Goal: Check status: Check status

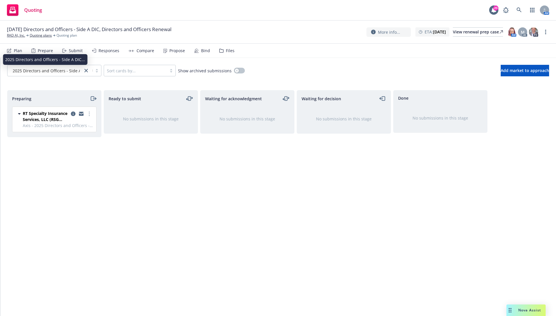
click at [67, 73] on span "2025 Directors and Officers - Side A DIC..." at bounding box center [53, 71] width 80 height 6
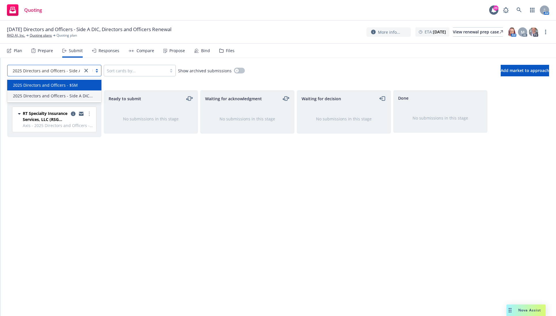
click at [67, 87] on span "2025 Directors and Officers - $5M" at bounding box center [45, 85] width 65 height 6
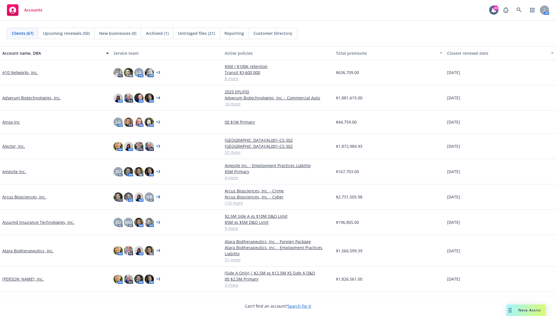
click at [353, 23] on div "Clients (67) Upcoming renewals (50) New businesses (0) Archived (1) Untriaged f…" at bounding box center [278, 33] width 556 height 25
click at [519, 11] on icon at bounding box center [518, 9] width 5 height 5
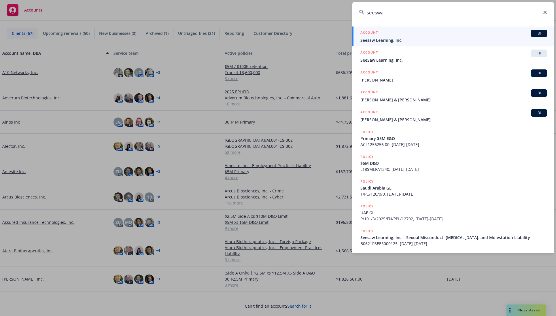
type input "seeswa"
click at [441, 40] on span "Seesaw Learning, Inc." at bounding box center [453, 40] width 187 height 6
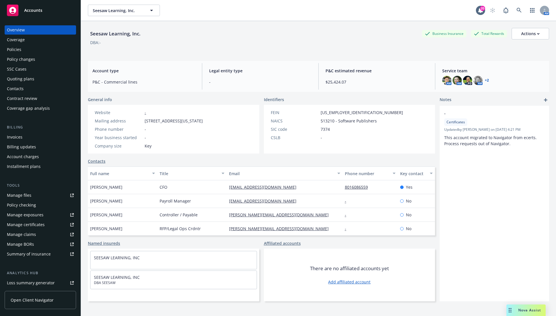
click at [28, 76] on div "Quoting plans" at bounding box center [20, 78] width 27 height 9
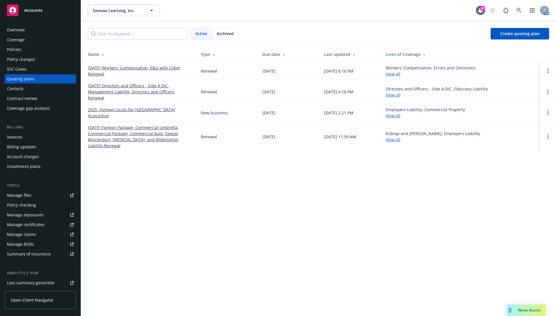
click at [126, 91] on link "10/24/25 Directors and Officers - Side A DIC, Management Liability, Directors a…" at bounding box center [140, 92] width 104 height 18
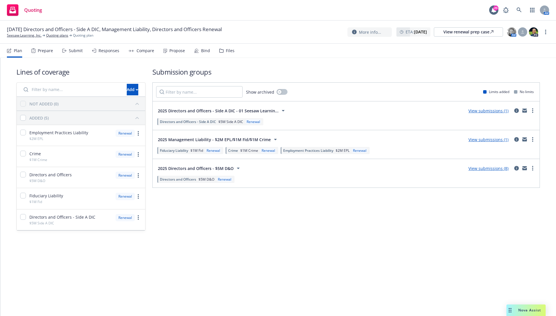
click at [495, 168] on link "View submissions (8)" at bounding box center [488, 168] width 40 height 5
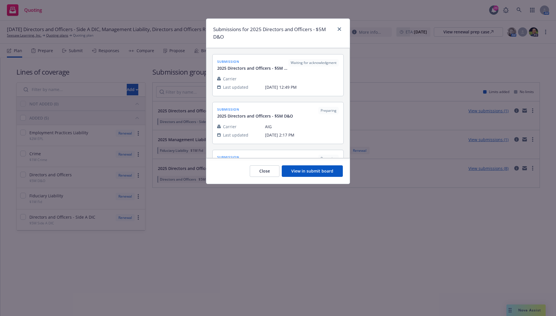
click at [306, 173] on button "View in submit board" at bounding box center [312, 171] width 61 height 12
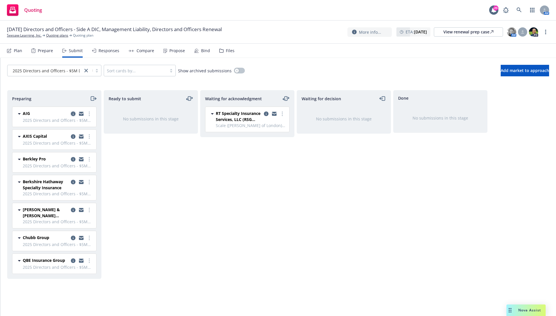
click at [73, 113] on icon "copy logging email" at bounding box center [73, 113] width 5 height 5
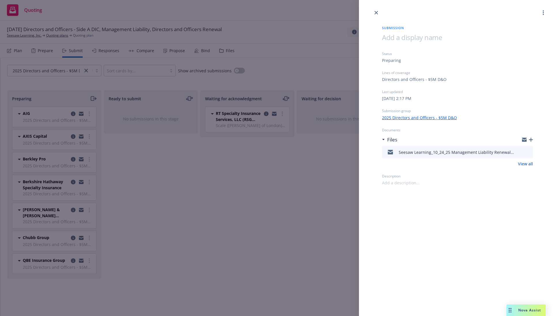
click at [72, 136] on div "Submission Status Preparing Lines of coverage Directors and Officers - $5M D&O …" at bounding box center [278, 158] width 556 height 316
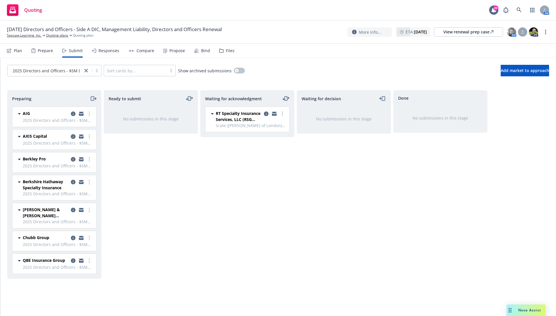
click at [71, 136] on icon "copy logging email" at bounding box center [73, 136] width 5 height 5
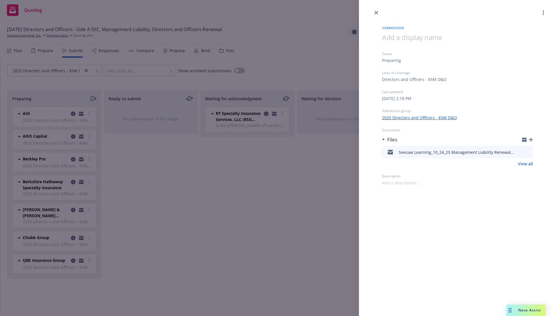
click at [74, 160] on div "Submission Status Preparing Lines of coverage Directors and Officers - $5M D&O …" at bounding box center [278, 158] width 556 height 316
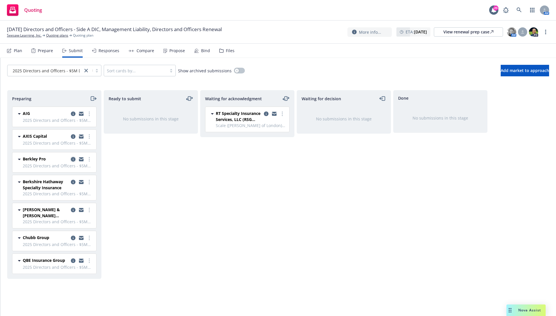
click at [74, 160] on icon "copy logging email" at bounding box center [73, 159] width 5 height 5
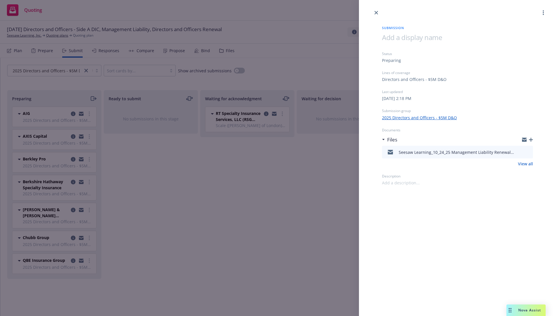
click at [138, 177] on div "Submission Status Preparing Lines of coverage Directors and Officers - $5M D&O …" at bounding box center [278, 158] width 556 height 316
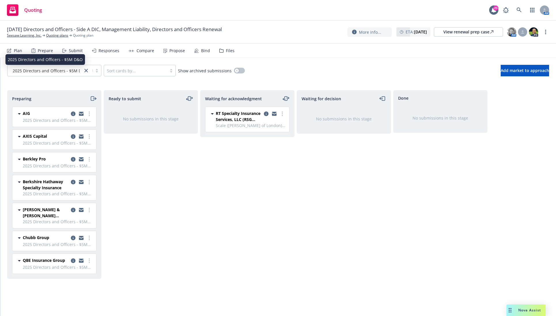
click at [70, 70] on span "2025 Directors and Officers - $5M D&O" at bounding box center [50, 71] width 75 height 6
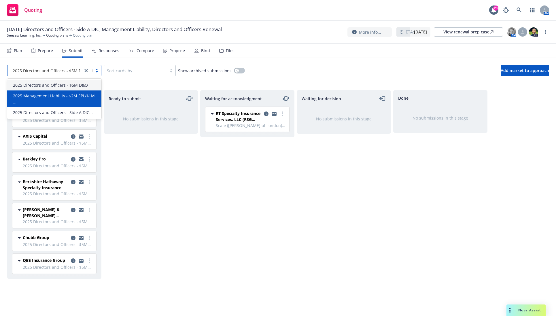
click at [79, 96] on span "2025 Management Liability - $2M EPL/$1M ..." at bounding box center [55, 99] width 85 height 12
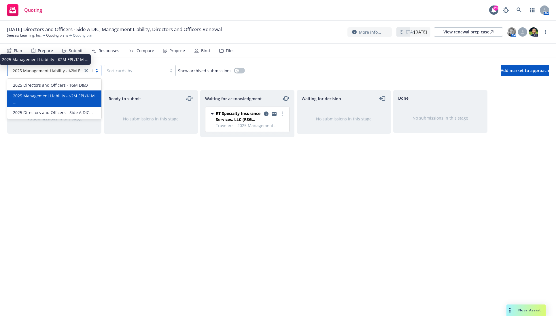
click at [68, 71] on span "2025 Management Liability - $2M EPL/$1M ..." at bounding box center [56, 71] width 86 height 6
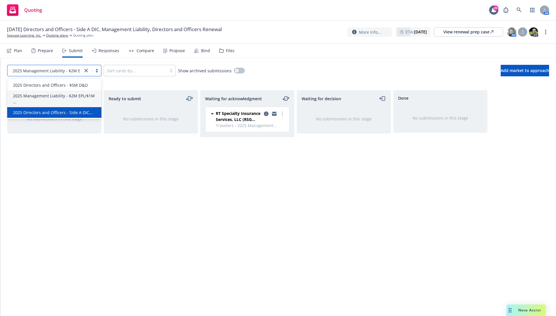
click at [73, 109] on span "2025 Directors and Officers - Side A DIC..." at bounding box center [53, 112] width 80 height 6
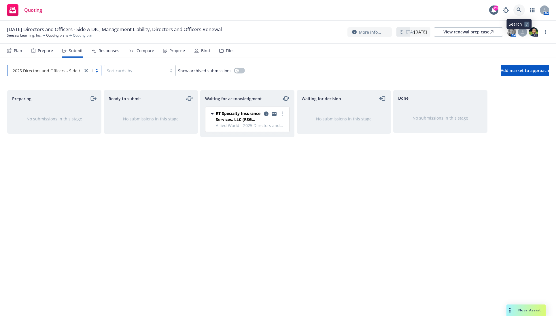
click at [515, 7] on link at bounding box center [519, 10] width 12 height 12
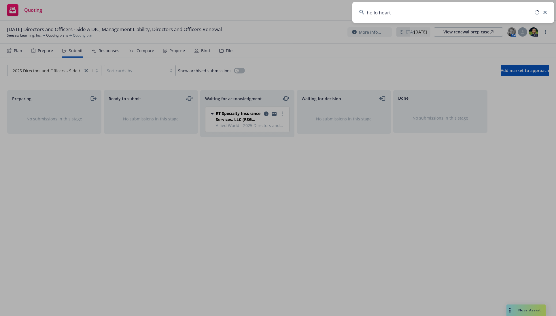
type input "hello heart"
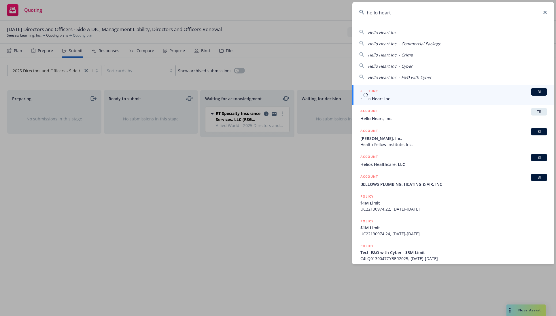
click at [509, 92] on div "ACCOUNT BI" at bounding box center [453, 91] width 187 height 7
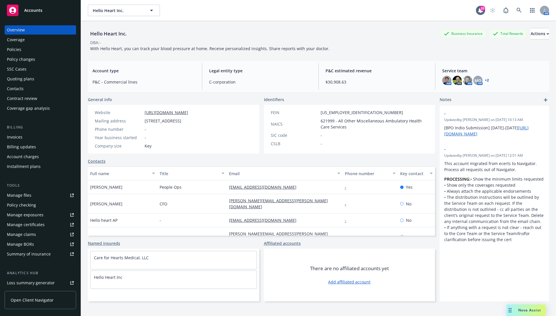
click at [24, 78] on div "Quoting plans" at bounding box center [20, 78] width 27 height 9
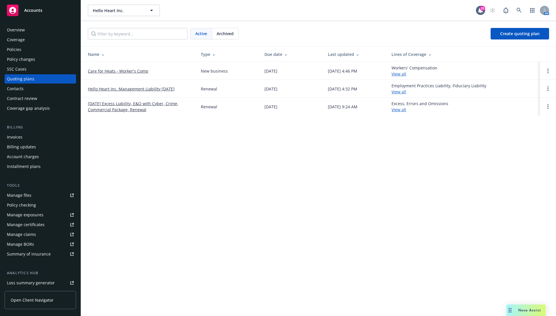
click at [130, 89] on link "Hello Heart Inc. Management Liability 11/01/2025" at bounding box center [131, 89] width 87 height 6
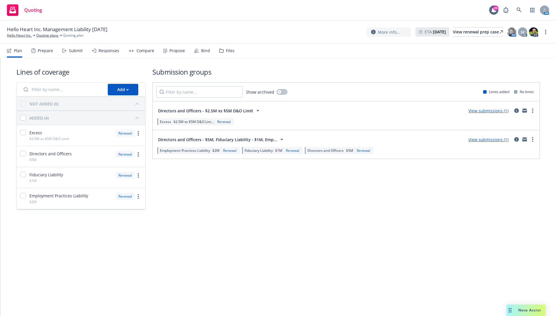
click at [488, 139] on link "View submissions (1)" at bounding box center [488, 139] width 40 height 5
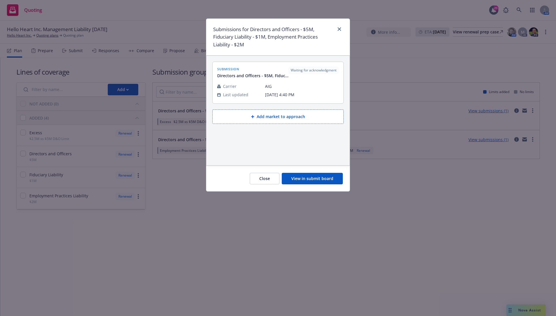
click at [306, 178] on button "View in submit board" at bounding box center [312, 179] width 61 height 12
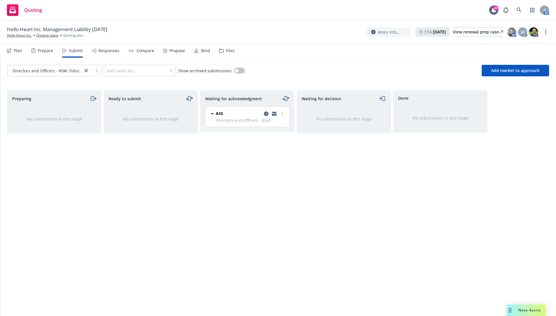
click at [59, 71] on span "Directors and Officers - $5M, Fiduciary ..." at bounding box center [52, 71] width 79 height 6
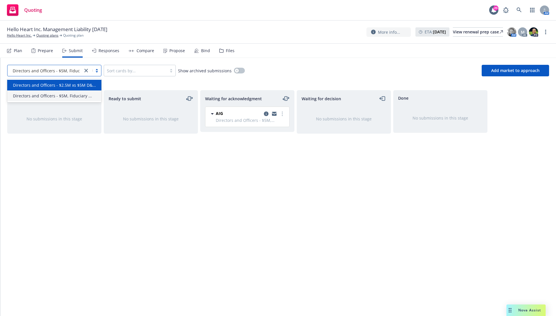
click at [66, 86] on span "Directors and Officers - $2.5M xs $5M D&..." at bounding box center [54, 85] width 83 height 6
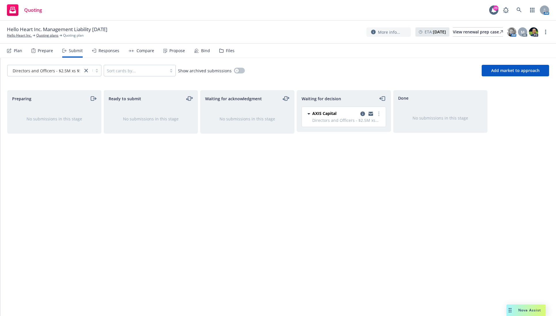
click at [355, 78] on div "Directors and Officers - $2.5M xs $5M D&... Sort cards by... Show archived subm…" at bounding box center [278, 70] width 556 height 25
click at [518, 9] on icon at bounding box center [518, 9] width 5 height 5
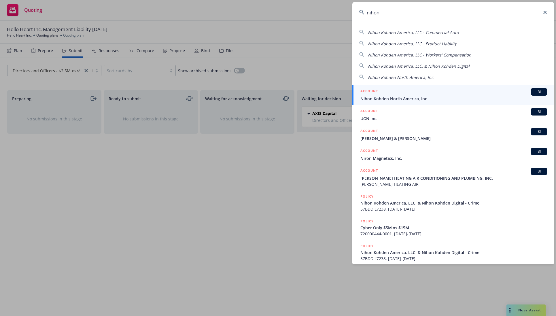
type input "nihon"
click at [453, 90] on div "ACCOUNT BI" at bounding box center [453, 91] width 187 height 7
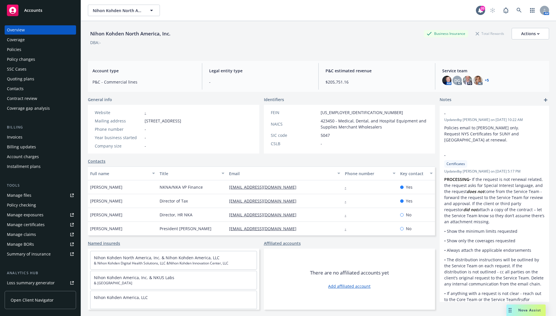
click at [19, 81] on div "Quoting plans" at bounding box center [20, 78] width 27 height 9
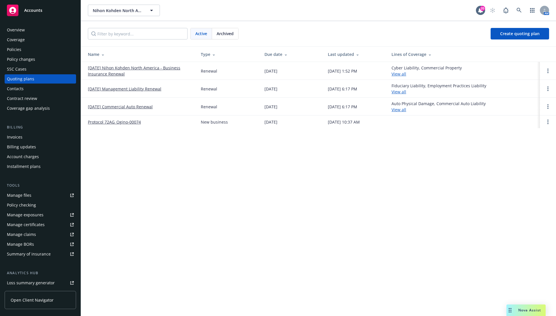
click at [115, 90] on link "[DATE] Management Liability Renewal" at bounding box center [124, 89] width 73 height 6
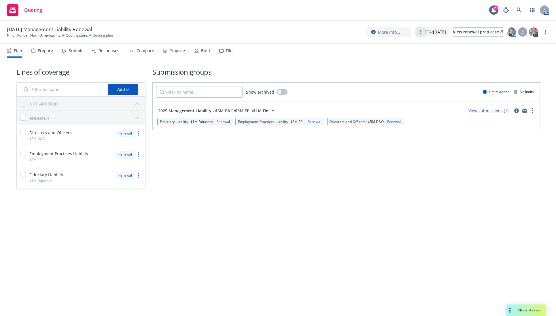
click at [218, 211] on div "Lines of coverage Add NOT ADDED (0) ADDED (3) Directors and Officers $5M D&O Re…" at bounding box center [278, 136] width 556 height 156
click at [487, 111] on link "View submissions (1)" at bounding box center [488, 110] width 40 height 5
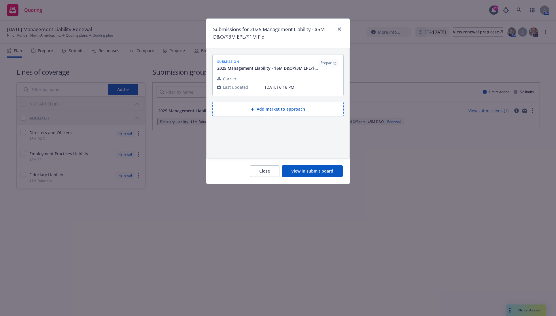
click at [311, 172] on button "View in submit board" at bounding box center [312, 171] width 61 height 12
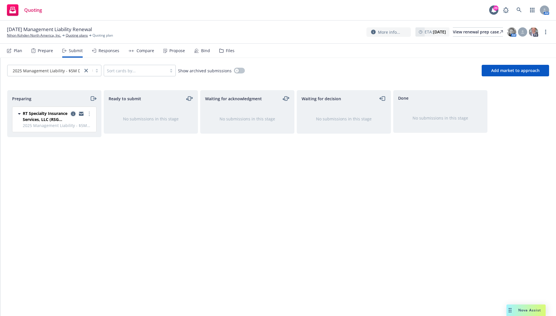
click at [73, 113] on icon "copy logging email" at bounding box center [73, 113] width 5 height 5
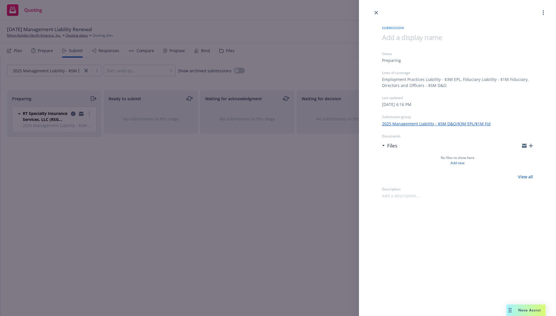
click at [379, 15] on div at bounding box center [457, 8] width 197 height 16
click at [374, 14] on icon "close" at bounding box center [375, 12] width 3 height 3
